Goal: Information Seeking & Learning: Find contact information

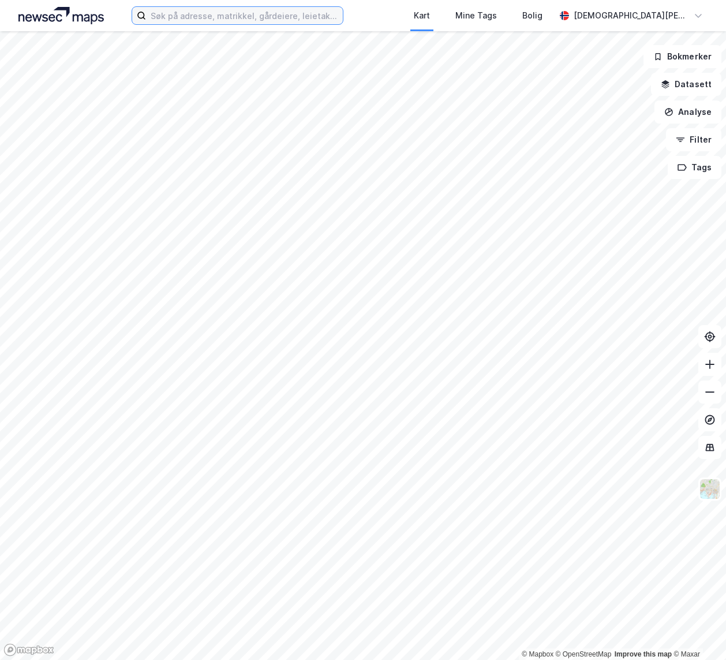
click at [176, 13] on input at bounding box center [244, 15] width 196 height 17
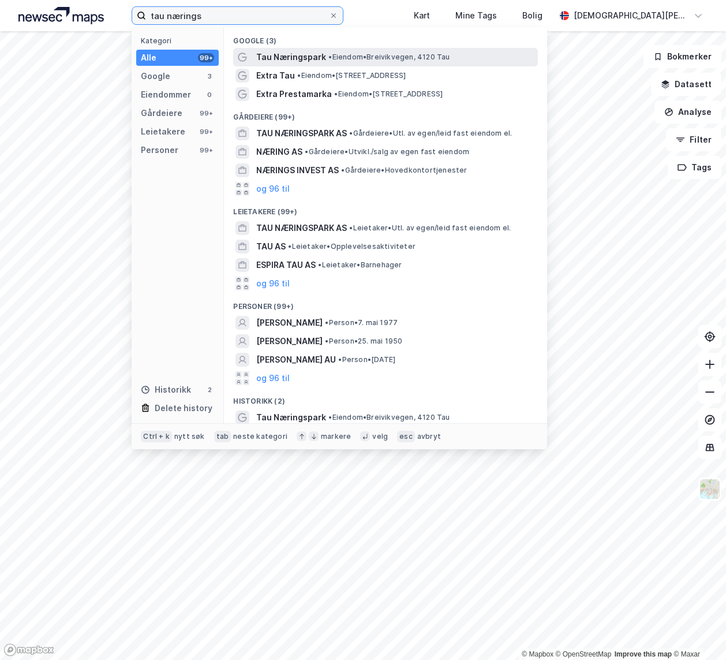
type input "tau nærings"
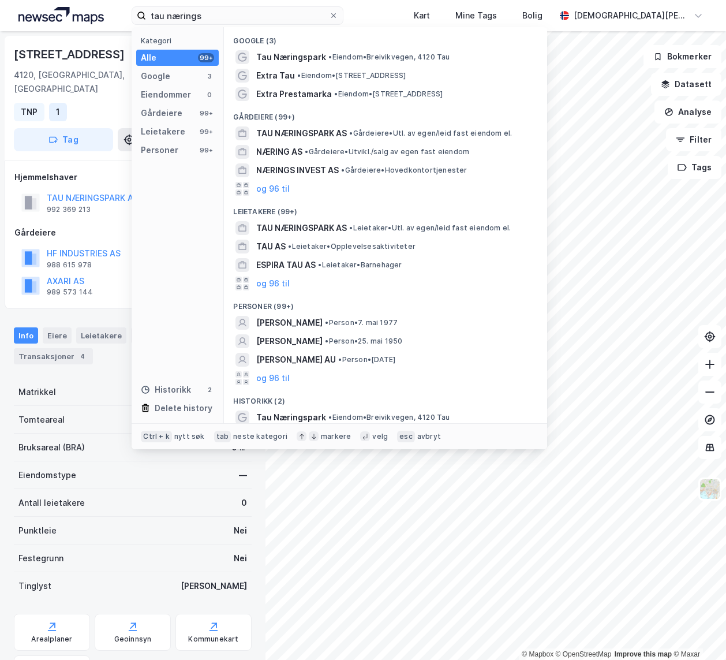
click at [89, 378] on div "Matrikkel 1130-16-340-0-0" at bounding box center [133, 392] width 238 height 28
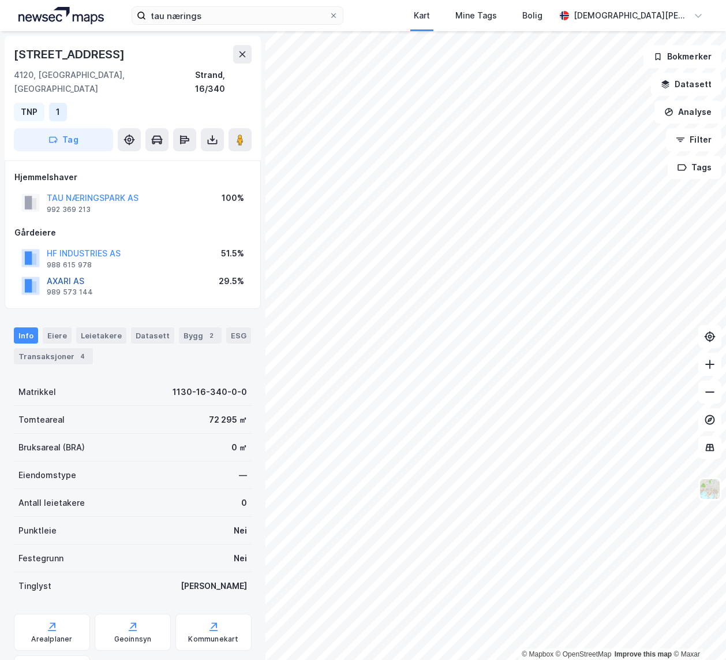
click at [0, 0] on button "AXARI AS" at bounding box center [0, 0] width 0 height 0
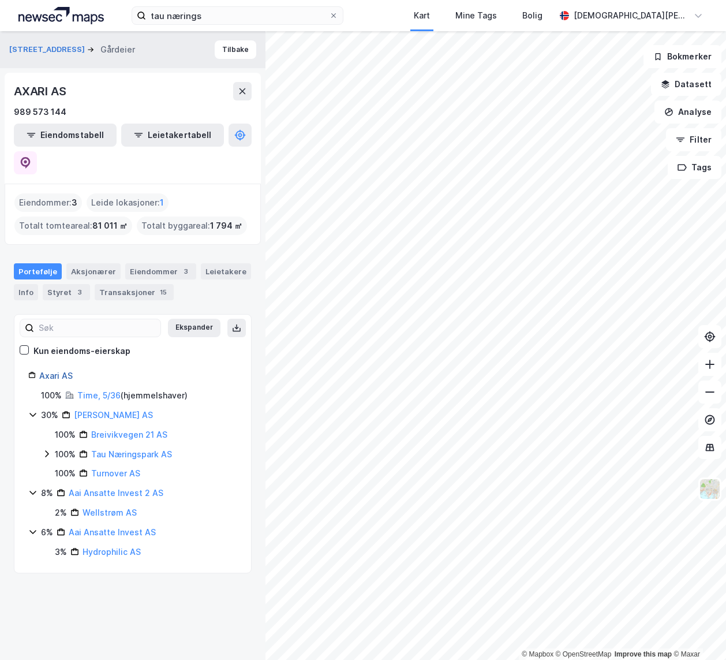
click at [49, 371] on link "Axari AS" at bounding box center [55, 376] width 33 height 10
click at [233, 44] on button "Tilbake" at bounding box center [236, 49] width 42 height 18
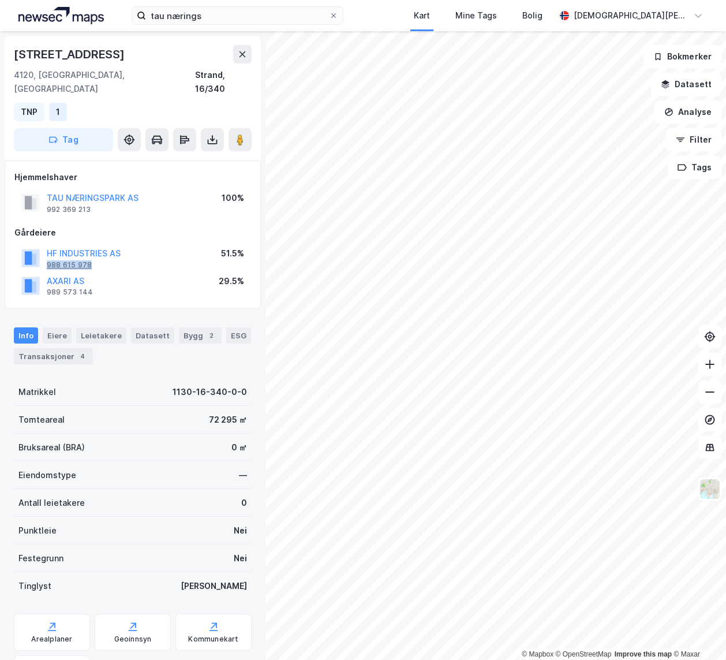
drag, startPoint x: 92, startPoint y: 252, endPoint x: 47, endPoint y: 252, distance: 44.4
click at [47, 252] on div "HF INDUSTRIES AS 988 615 978" at bounding box center [84, 257] width 74 height 23
copy div "988 615 978"
click at [133, 343] on div "Info [PERSON_NAME] Datasett Bygg 2 ESG Transaksjoner 4" at bounding box center [133, 345] width 238 height 37
